Goal: Find specific page/section: Find specific page/section

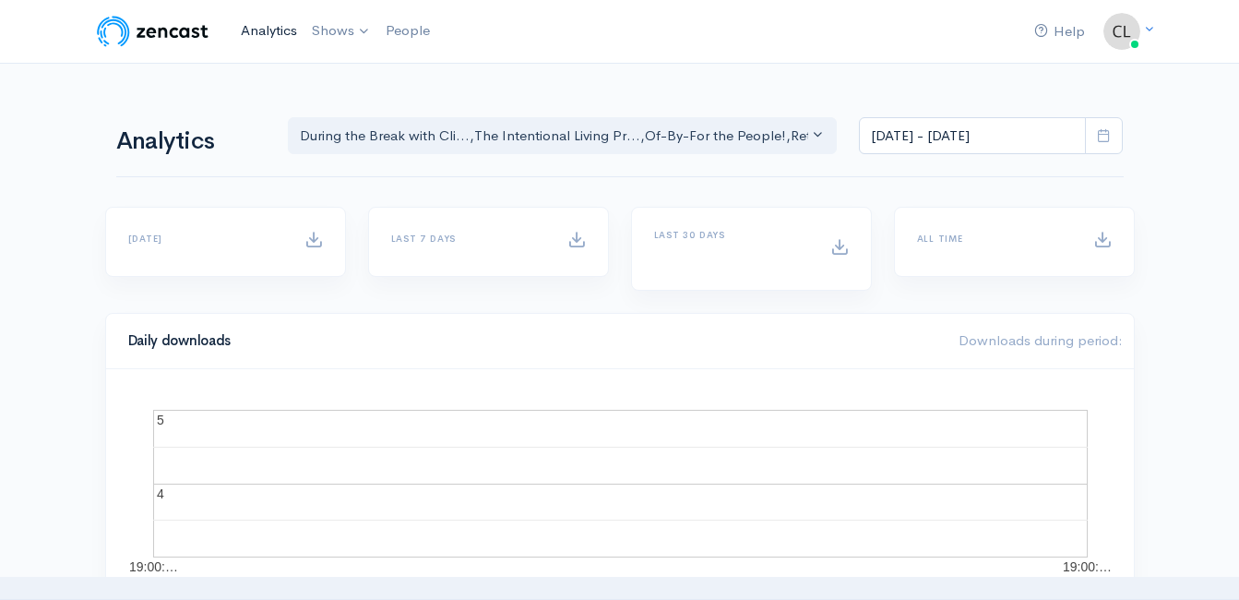
click at [266, 34] on link "Analytics" at bounding box center [268, 31] width 71 height 40
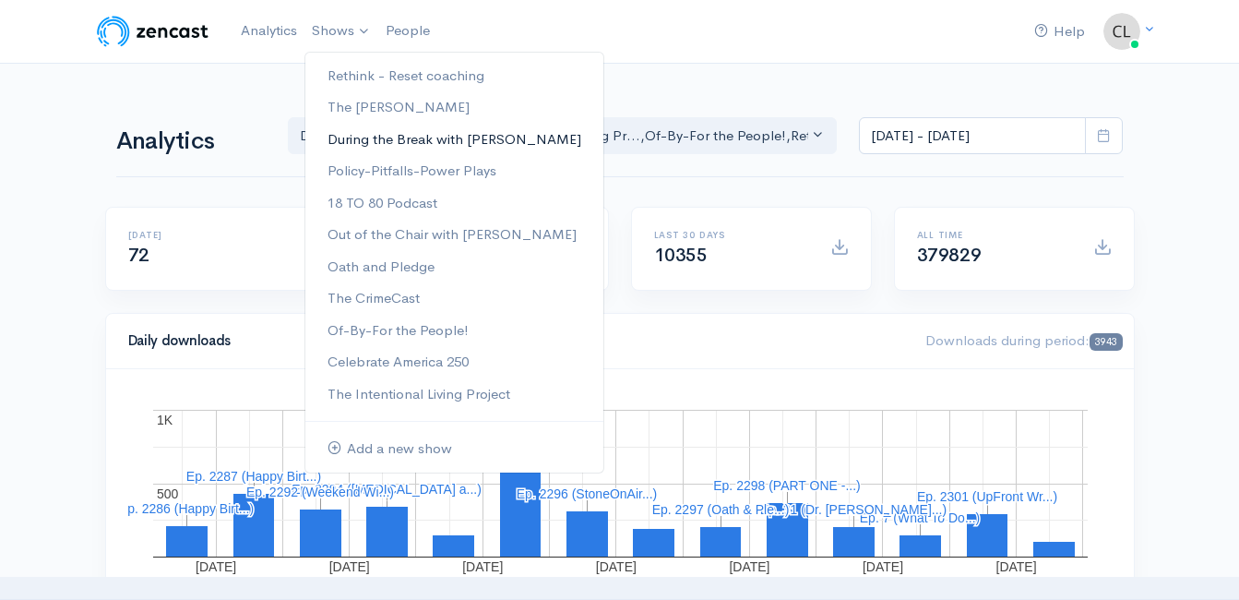
click at [377, 131] on link "During the Break with [PERSON_NAME]" at bounding box center [454, 140] width 298 height 32
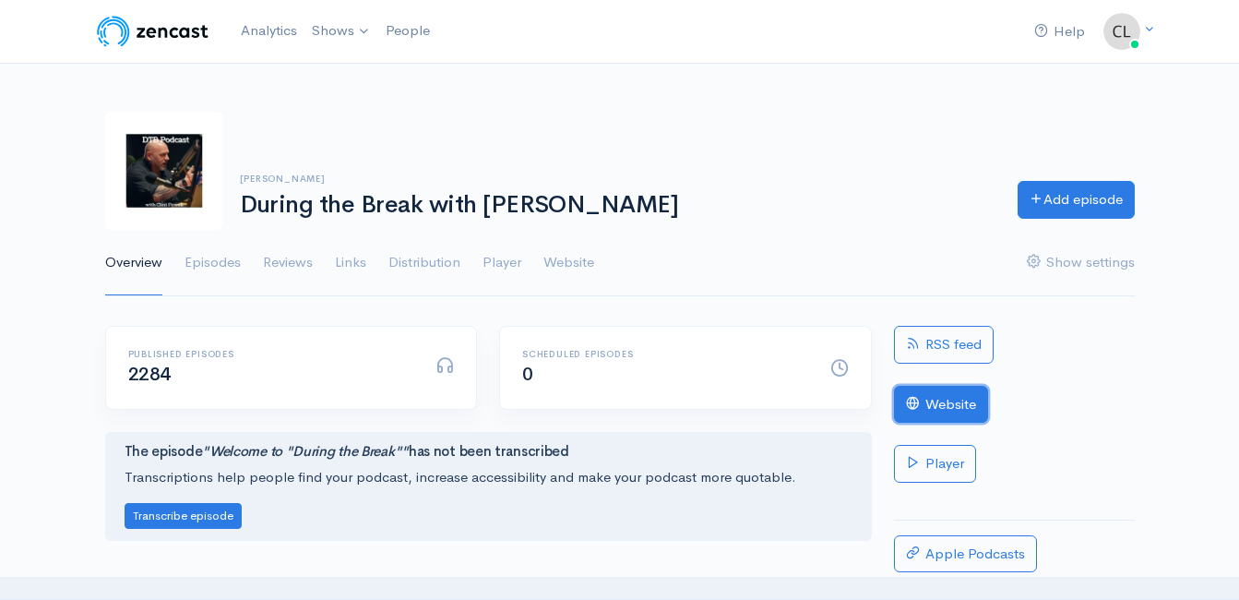
click at [950, 399] on link "Website" at bounding box center [941, 405] width 94 height 38
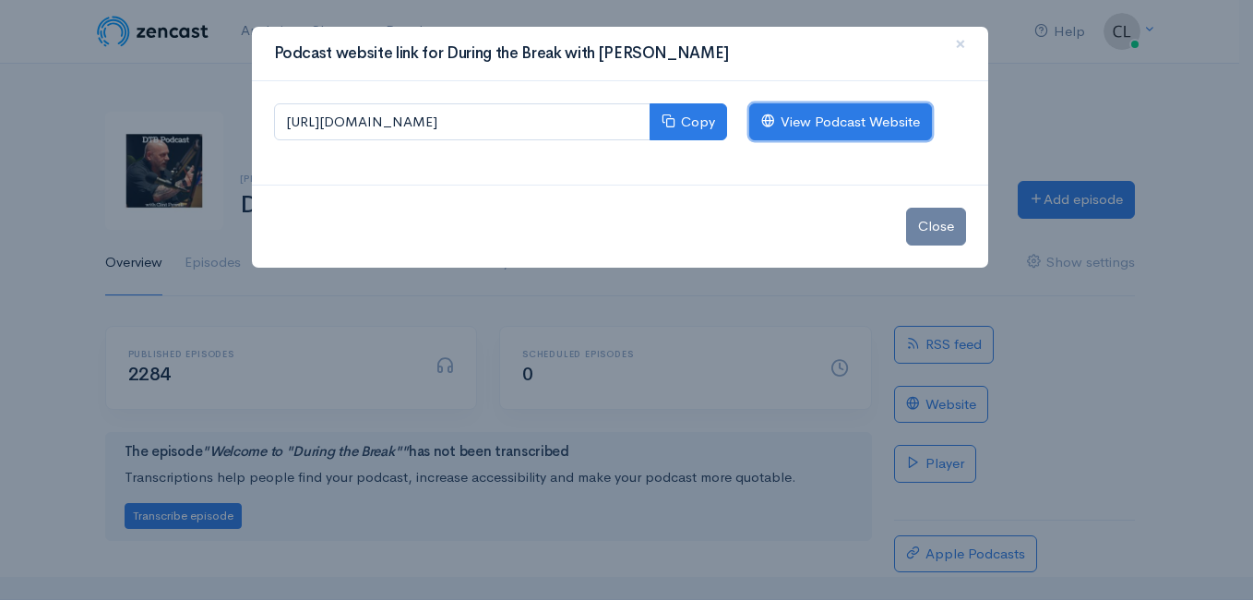
click at [780, 119] on link "View Podcast Website" at bounding box center [840, 122] width 183 height 38
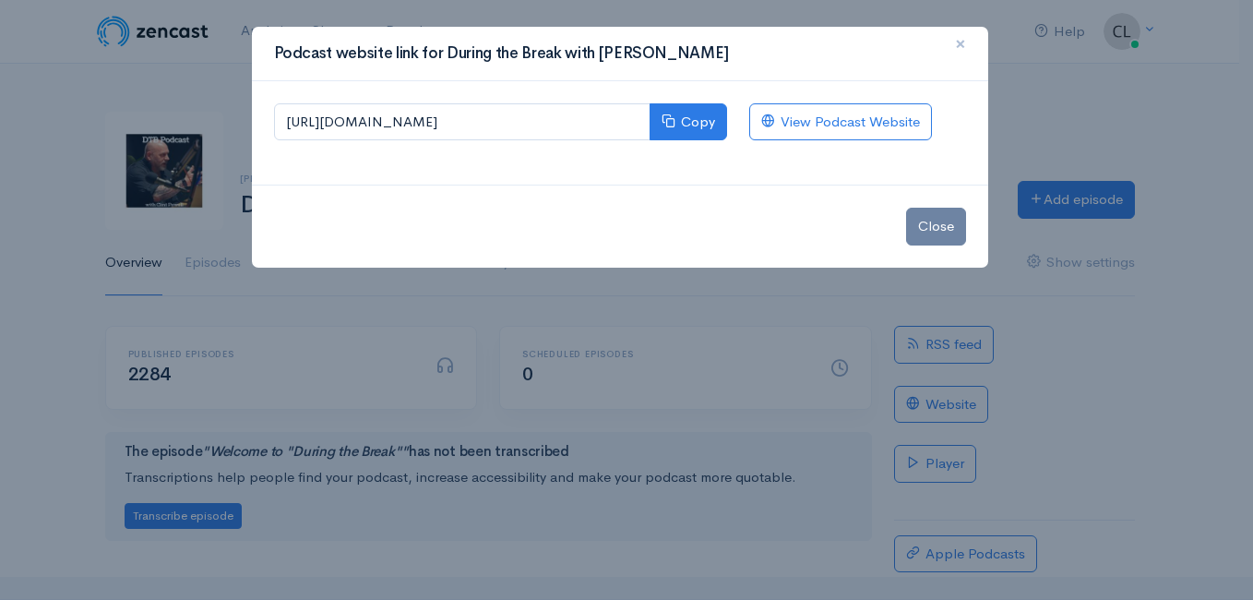
drag, startPoint x: 960, startPoint y: 42, endPoint x: 970, endPoint y: 46, distance: 11.1
click at [961, 42] on span "×" at bounding box center [960, 43] width 11 height 27
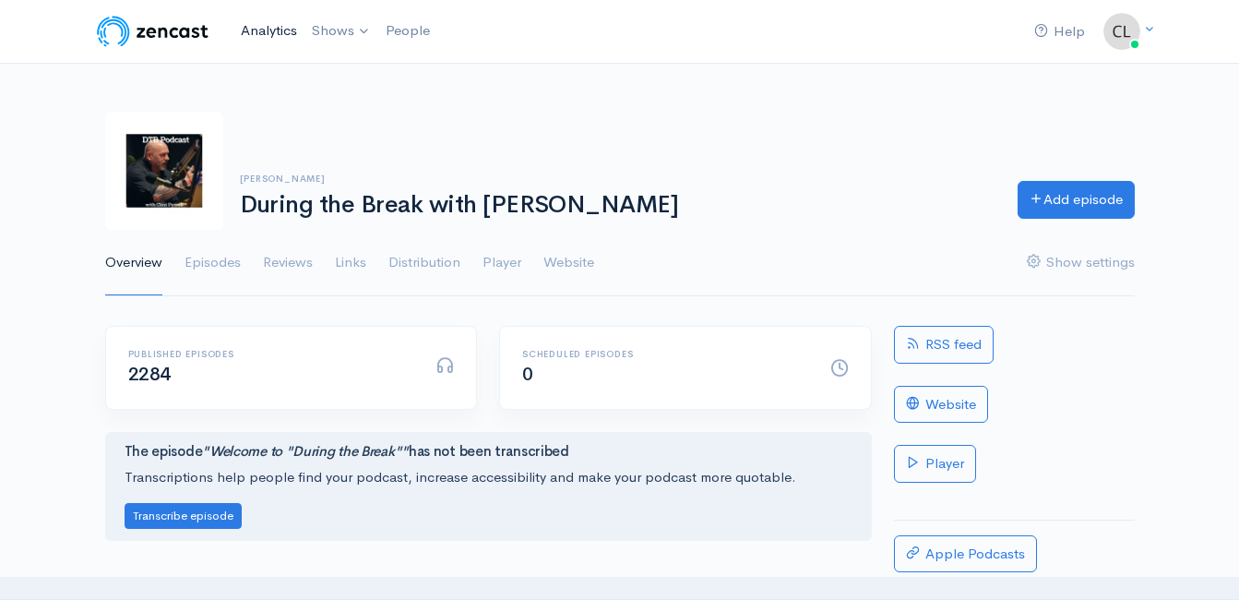
click at [258, 29] on link "Analytics" at bounding box center [268, 31] width 71 height 40
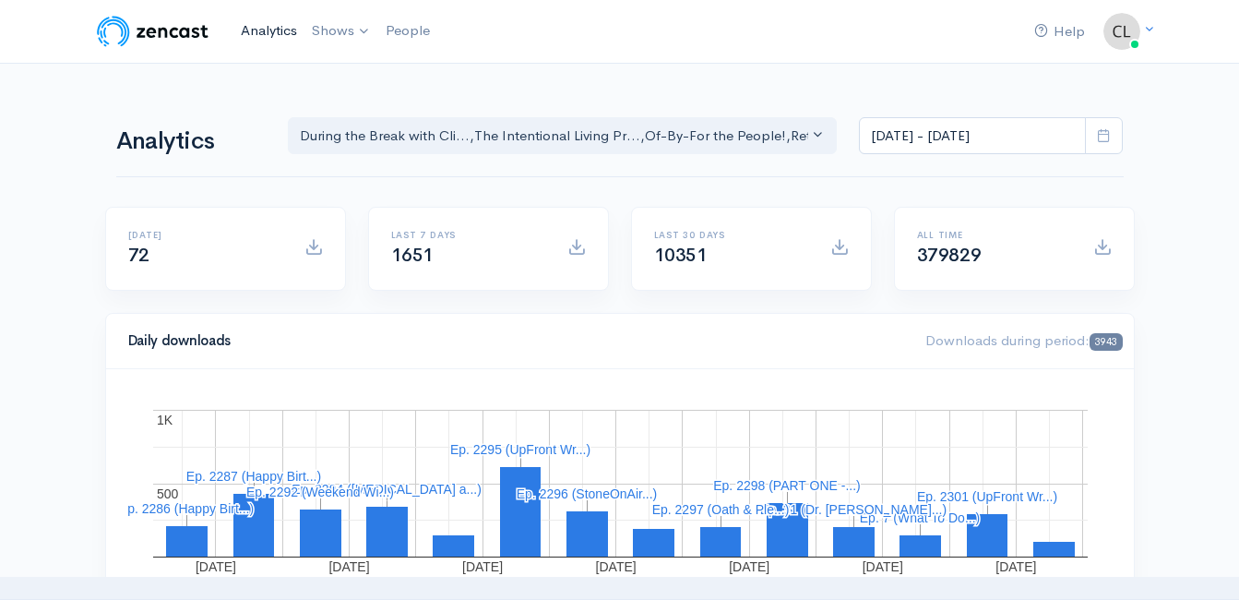
click at [264, 35] on link "Analytics" at bounding box center [268, 31] width 71 height 40
